Goal: Find specific page/section: Find specific page/section

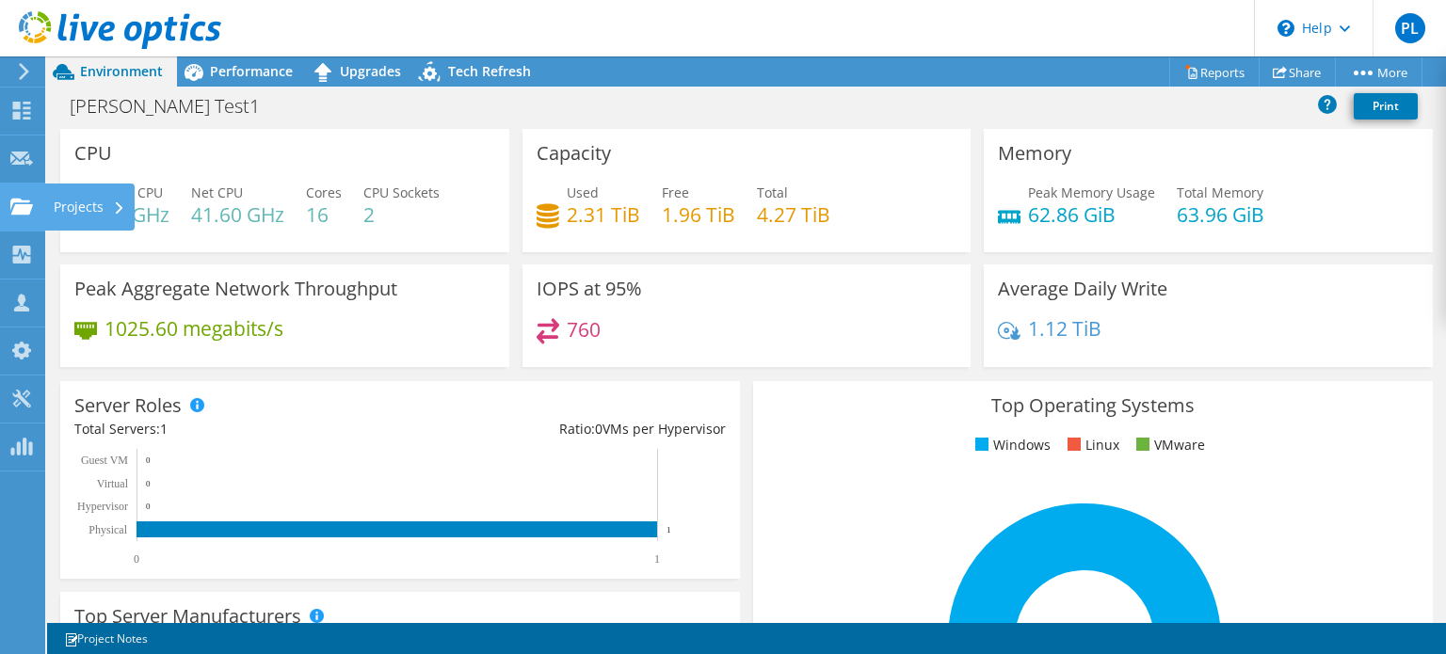
click at [24, 200] on use at bounding box center [21, 206] width 23 height 16
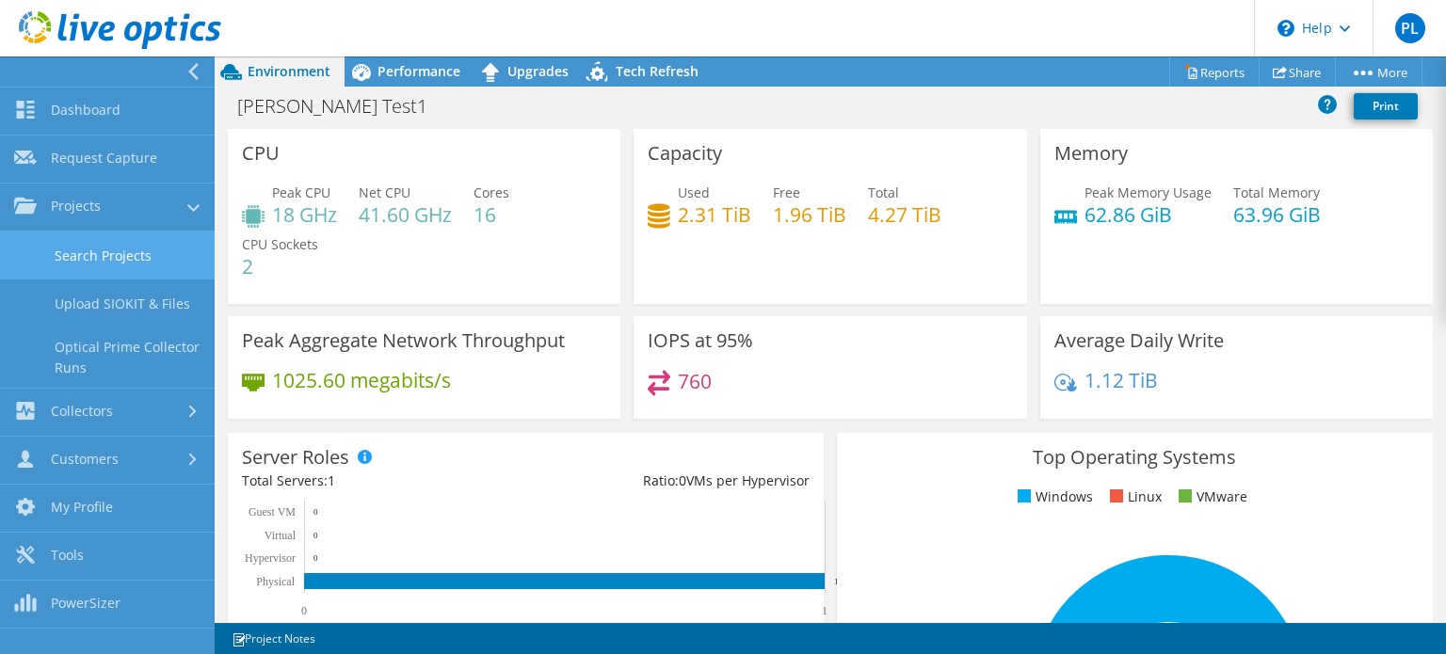
click at [64, 243] on link "Search Projects" at bounding box center [107, 256] width 215 height 48
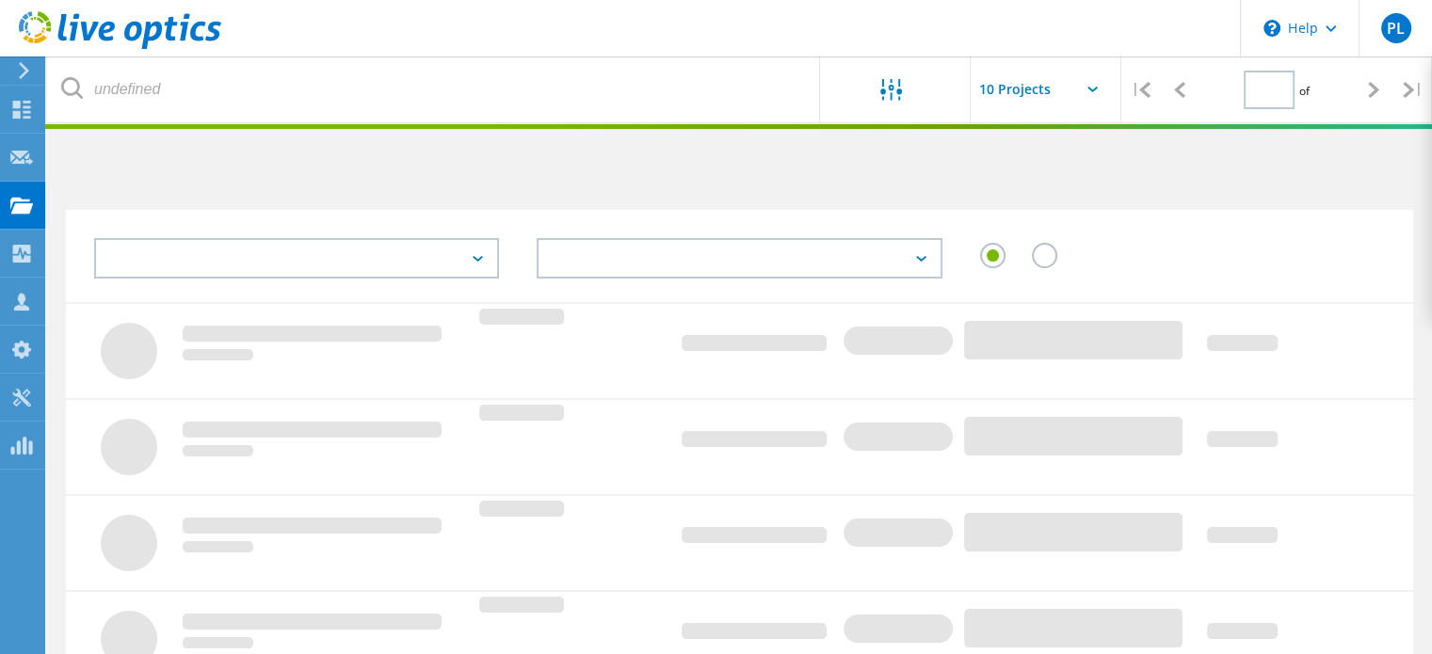
type input "1"
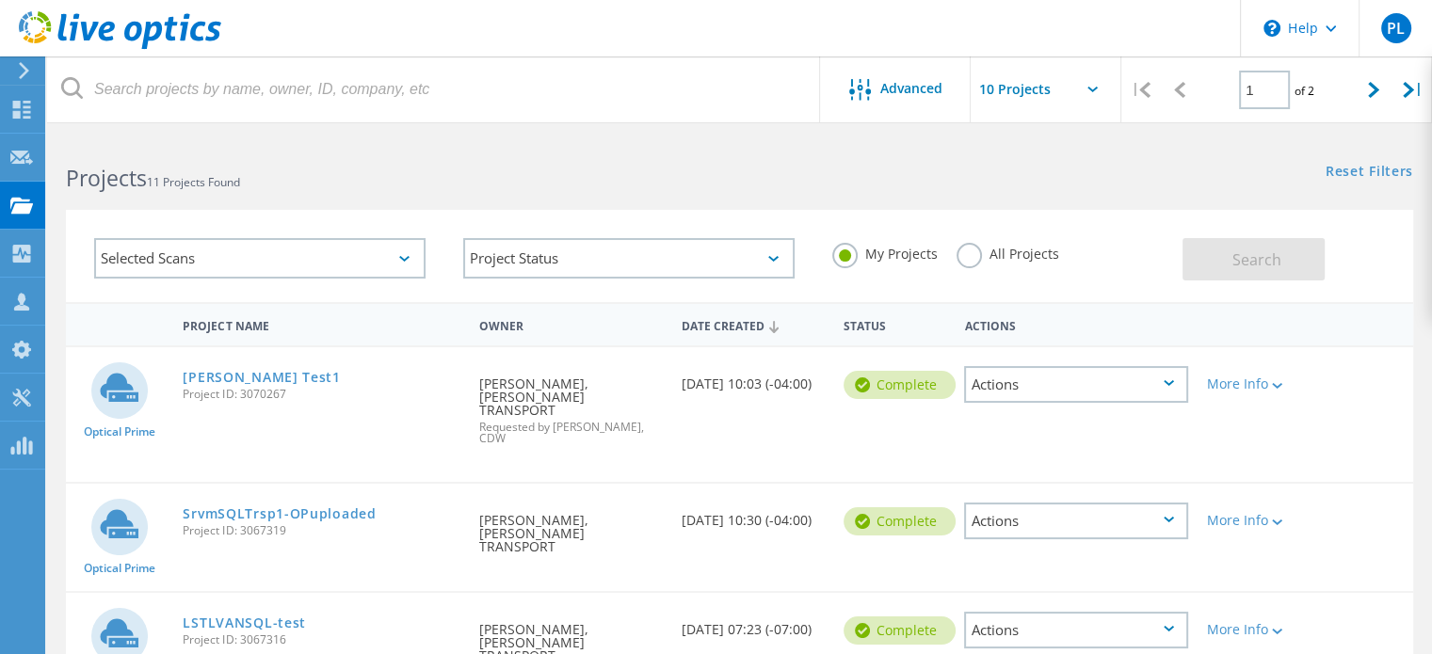
click at [310, 263] on div "Selected Scans" at bounding box center [259, 258] width 331 height 40
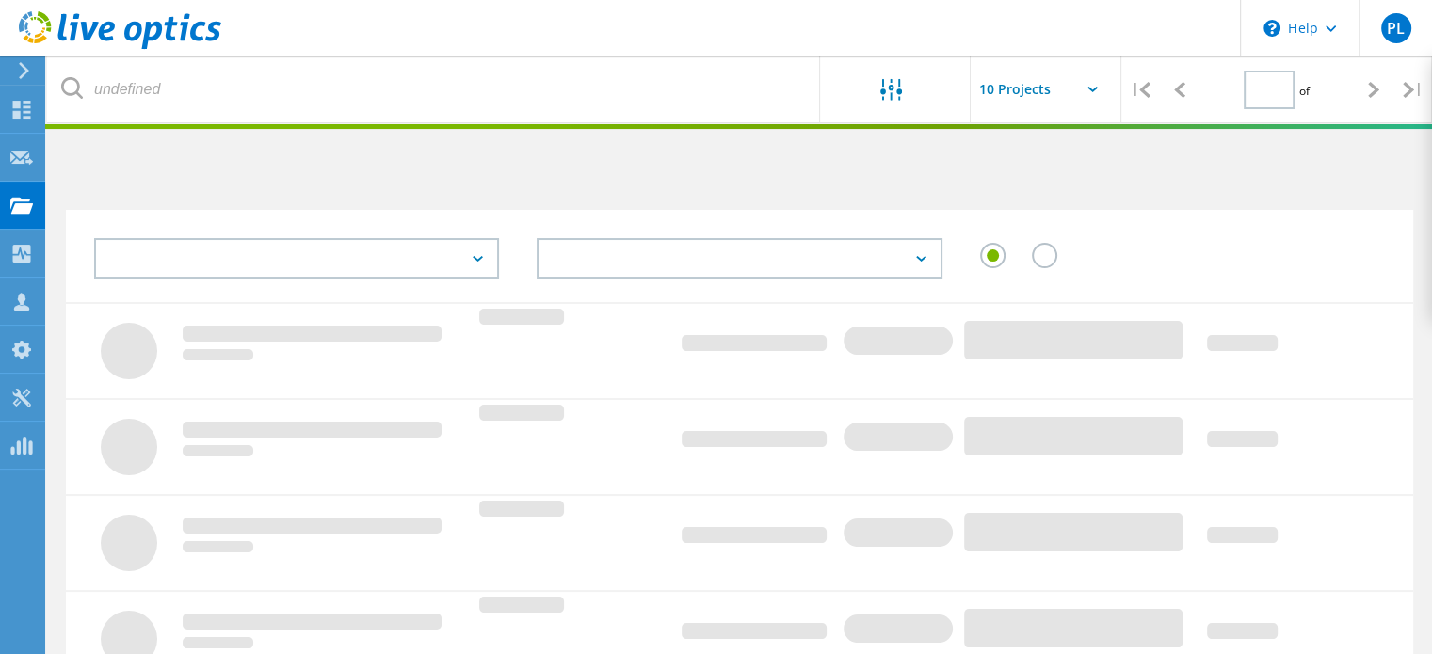
type input "1"
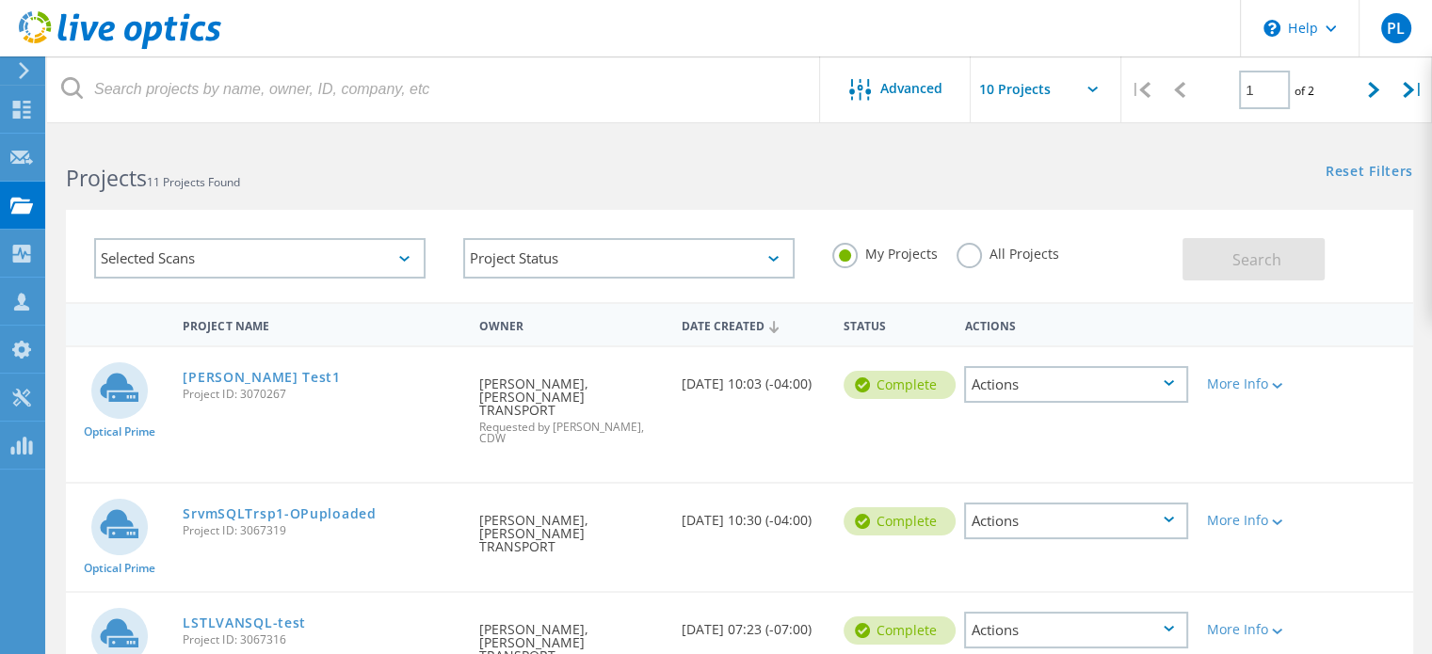
click at [334, 261] on div "Selected Scans" at bounding box center [259, 258] width 331 height 40
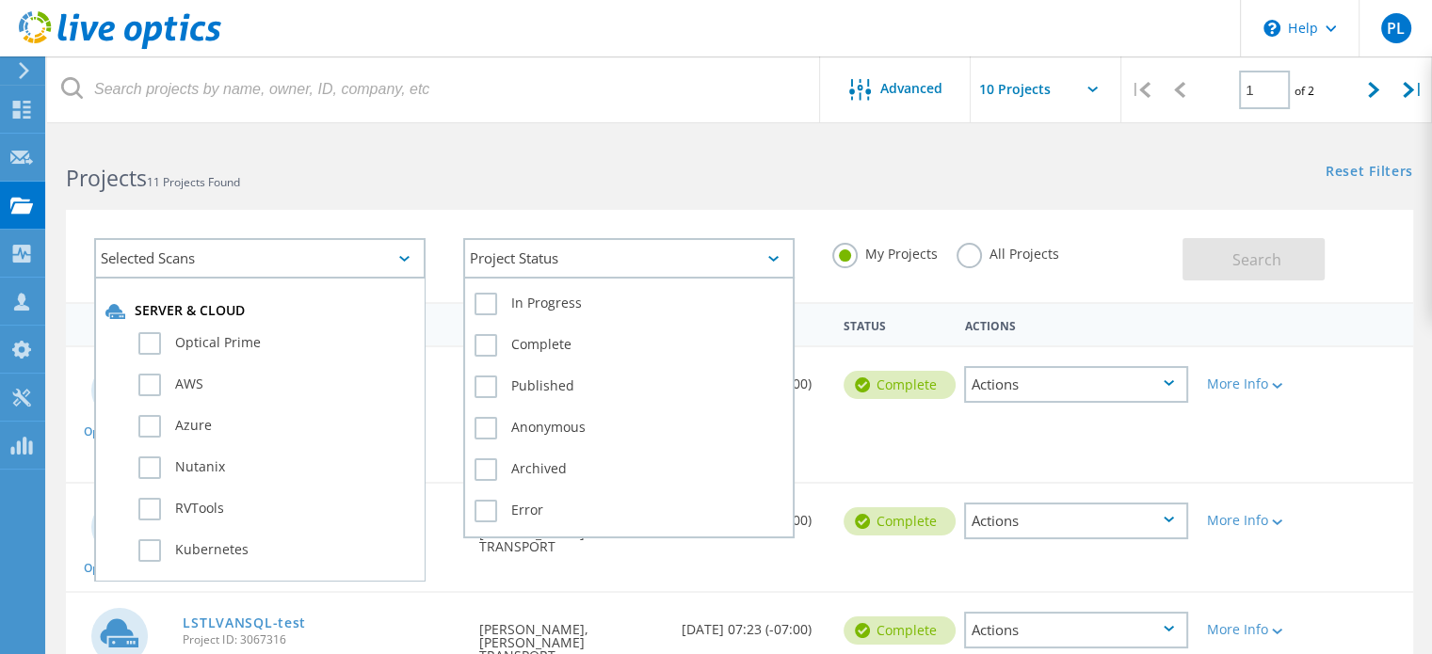
click at [553, 257] on div "Project Status" at bounding box center [628, 258] width 331 height 40
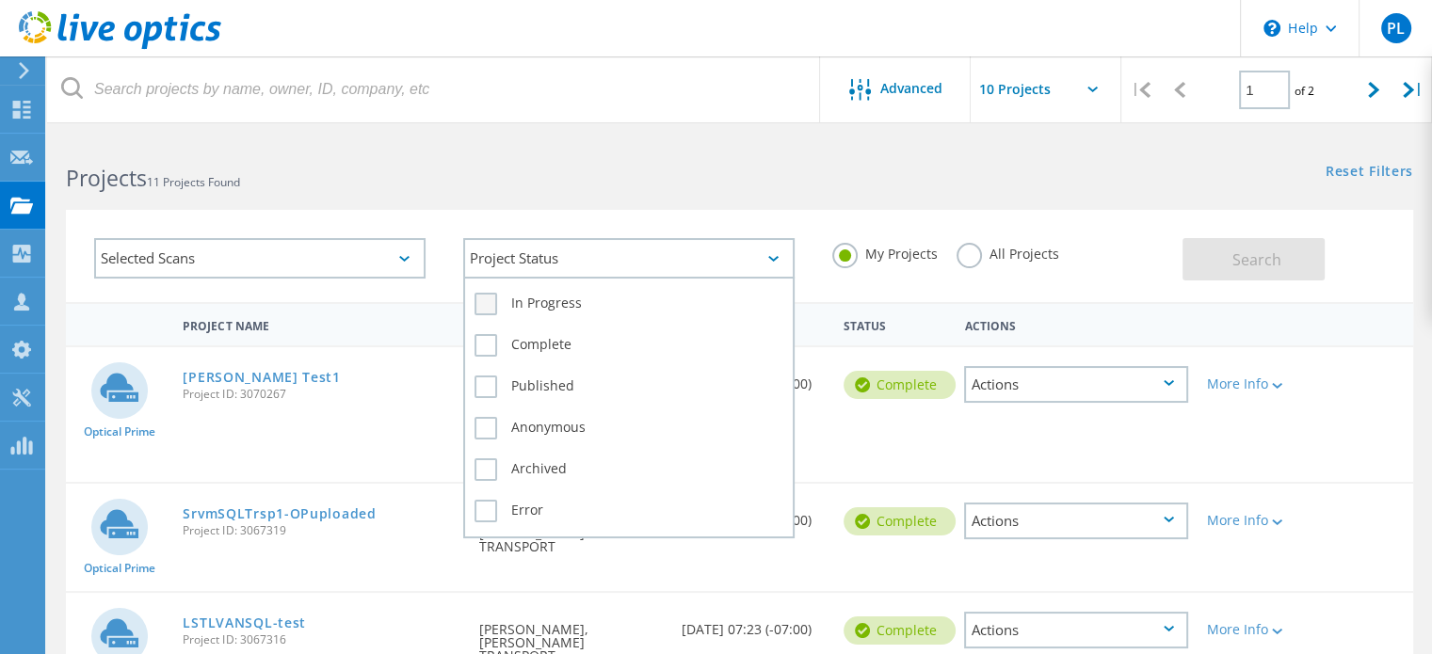
click at [490, 301] on label "In Progress" at bounding box center [628, 304] width 309 height 23
click at [0, 0] on input "In Progress" at bounding box center [0, 0] width 0 height 0
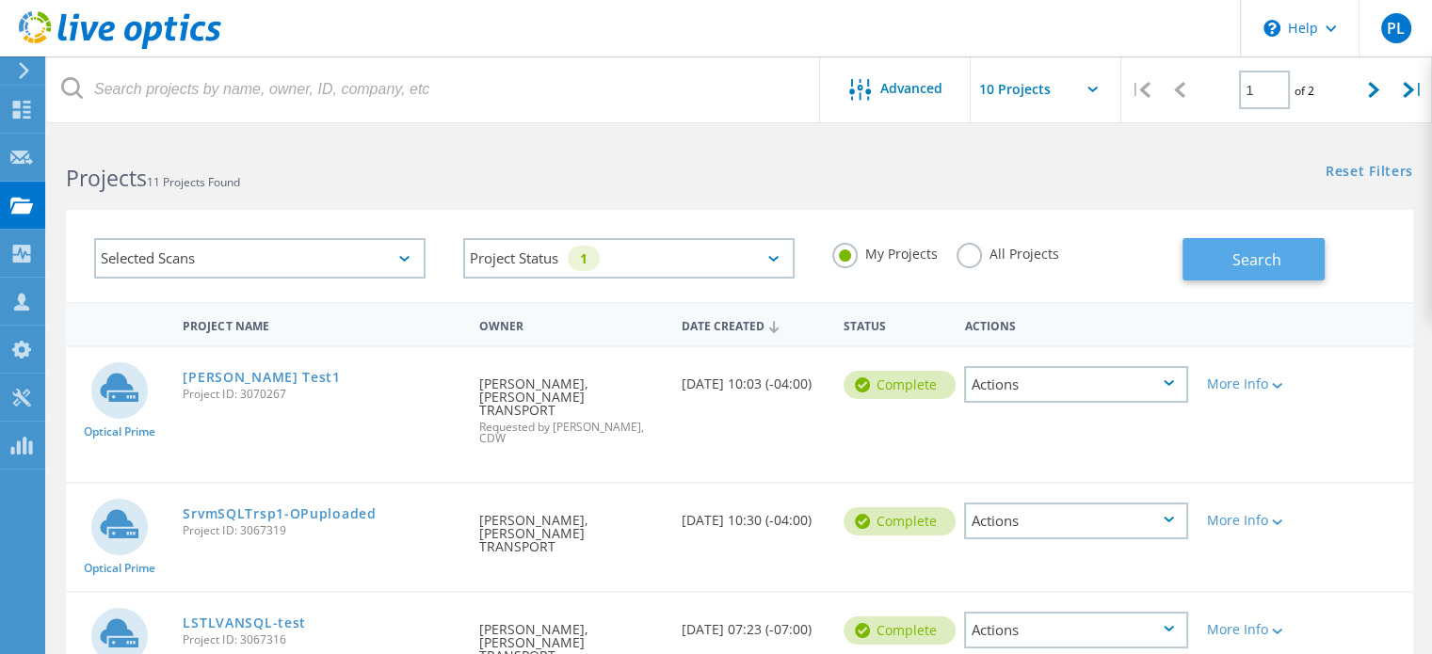
click at [1261, 263] on span "Search" at bounding box center [1256, 259] width 49 height 21
